Goal: Use online tool/utility

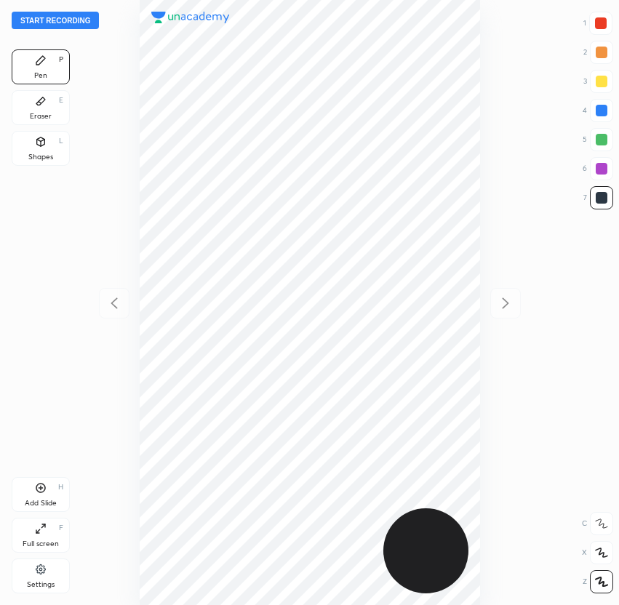
scroll to position [605, 386]
click at [47, 20] on button "Start recording" at bounding box center [55, 20] width 87 height 17
drag, startPoint x: 602, startPoint y: 111, endPoint x: 552, endPoint y: 108, distance: 50.3
click at [597, 111] on div at bounding box center [602, 111] width 12 height 12
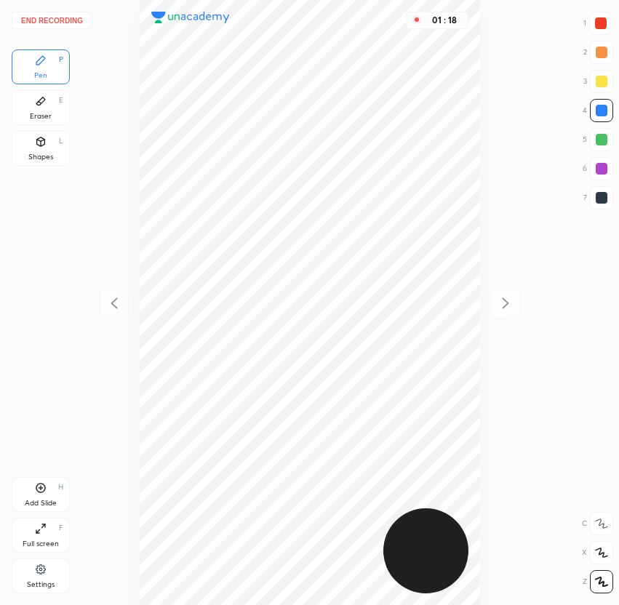
click at [482, 311] on div "01 : 18" at bounding box center [309, 302] width 386 height 605
click at [599, 194] on div at bounding box center [602, 198] width 12 height 12
drag, startPoint x: 605, startPoint y: 116, endPoint x: 594, endPoint y: 117, distance: 10.9
click at [604, 117] on div at bounding box center [601, 110] width 23 height 23
click at [482, 460] on div "02 : 16" at bounding box center [309, 302] width 386 height 605
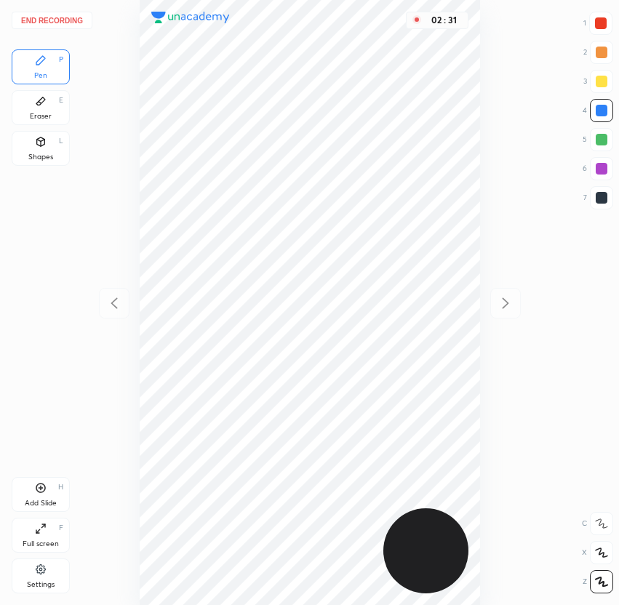
click at [62, 19] on button "End recording" at bounding box center [52, 20] width 81 height 17
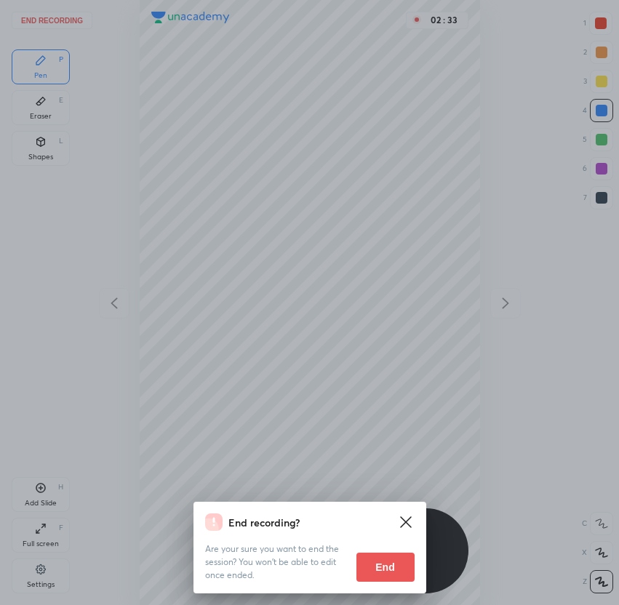
click at [391, 564] on button "End" at bounding box center [386, 567] width 58 height 29
